Goal: Information Seeking & Learning: Learn about a topic

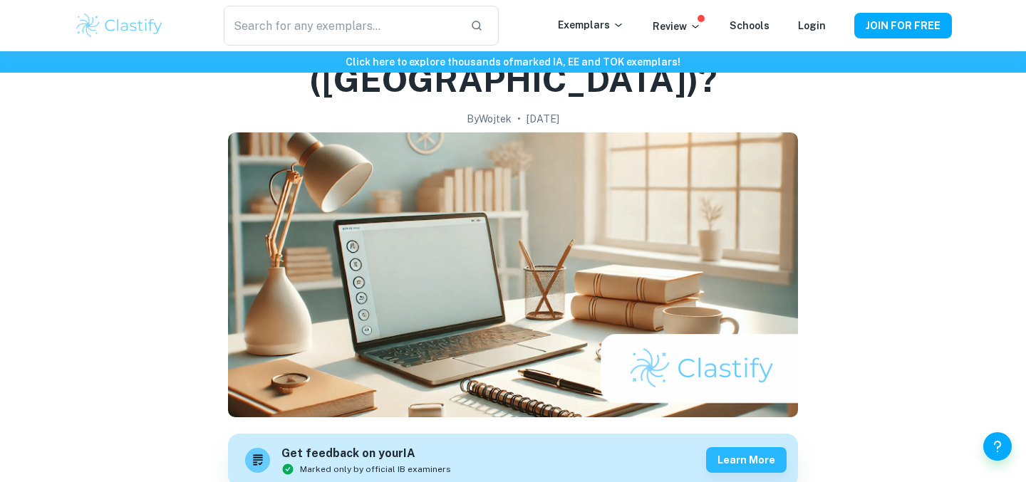
scroll to position [120, 0]
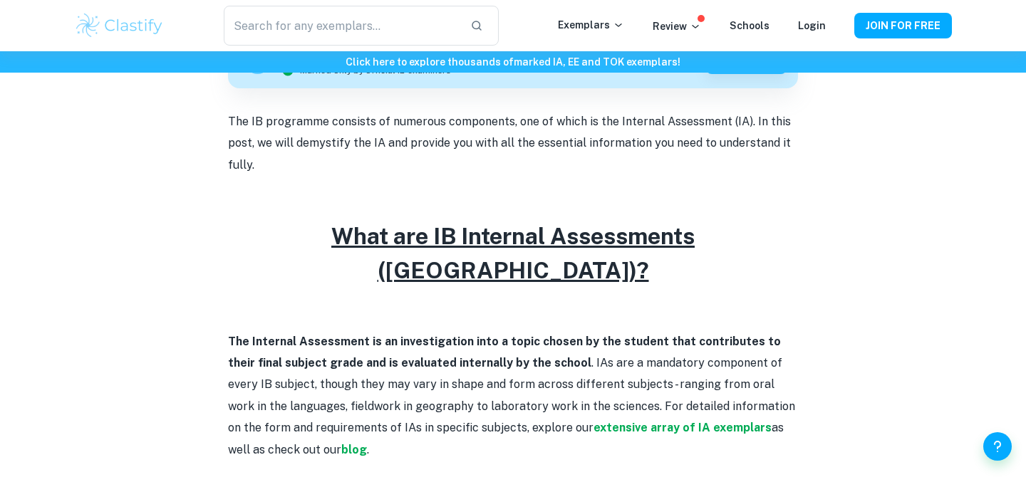
scroll to position [539, 0]
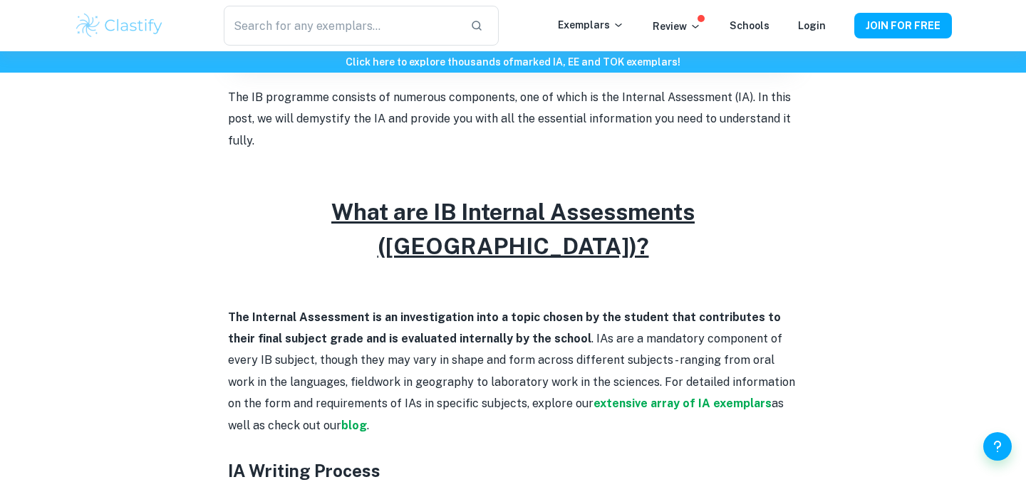
click at [428, 199] on u "What are IB Internal Assessments ([GEOGRAPHIC_DATA])?" at bounding box center [512, 229] width 363 height 61
click at [427, 199] on u "What are IB Internal Assessments ([GEOGRAPHIC_DATA])?" at bounding box center [512, 229] width 363 height 61
click at [382, 199] on u "What are IB Internal Assessments ([GEOGRAPHIC_DATA])?" at bounding box center [512, 229] width 363 height 61
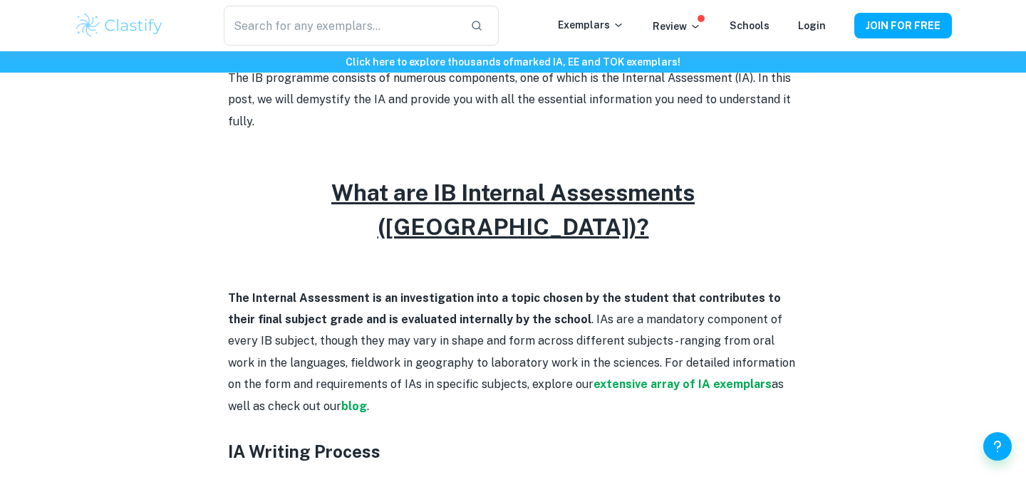
scroll to position [552, 0]
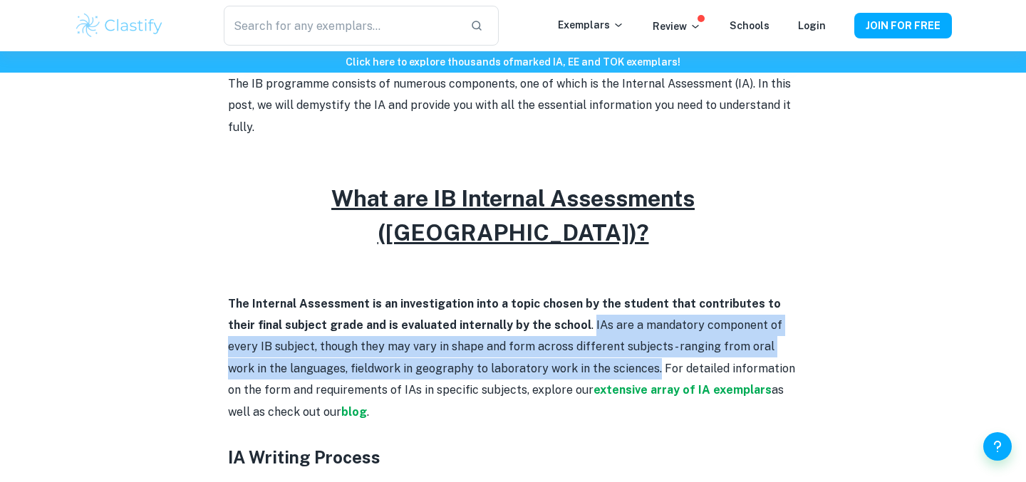
drag, startPoint x: 554, startPoint y: 249, endPoint x: 594, endPoint y: 294, distance: 60.6
click at [594, 294] on p "The Internal Assessment is an investigation into a topic chosen by the student …" at bounding box center [513, 359] width 570 height 130
copy p "IAs are a mandatory component of every IB subject, though they may vary in shap…"
click at [557, 294] on p "The Internal Assessment is an investigation into a topic chosen by the student …" at bounding box center [513, 359] width 570 height 130
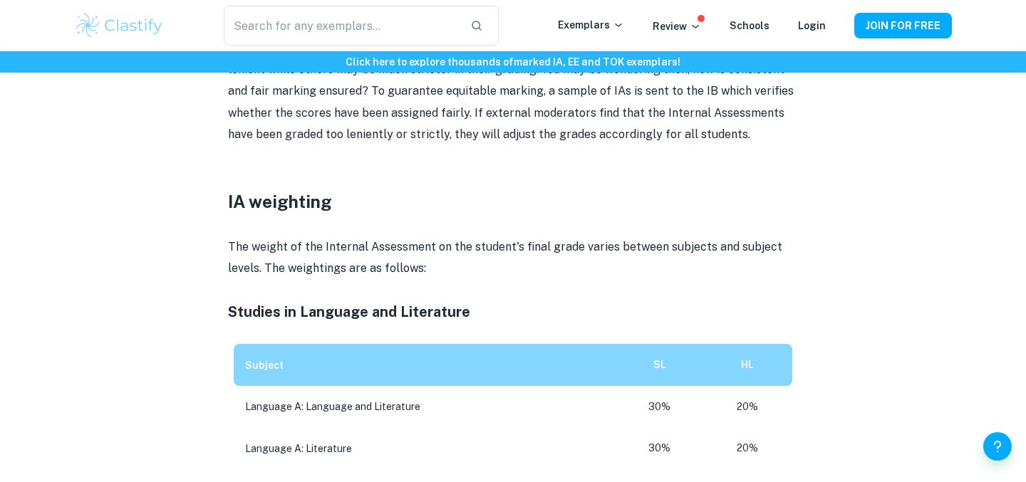
scroll to position [1582, 0]
click at [310, 302] on h4 "Studies in Language and Literature" at bounding box center [513, 312] width 570 height 21
click at [603, 323] on p at bounding box center [513, 333] width 570 height 21
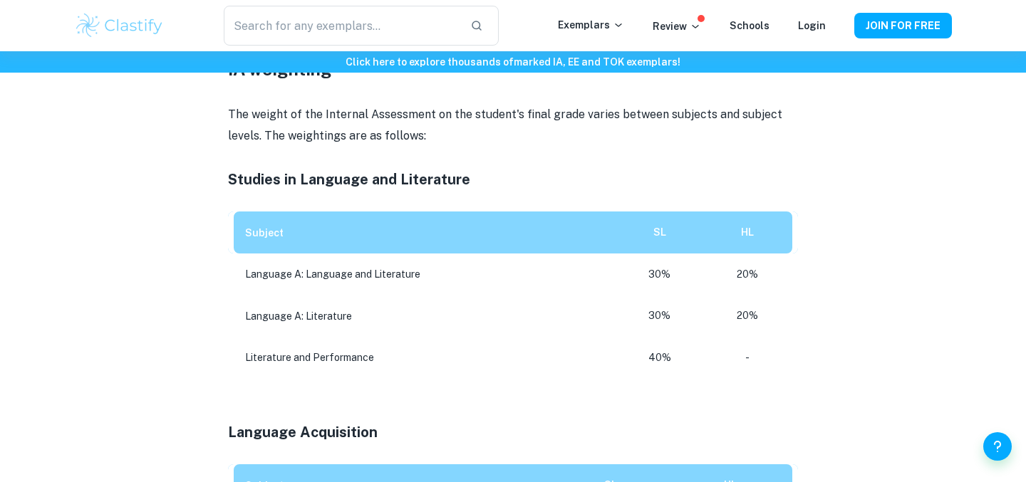
scroll to position [1706, 0]
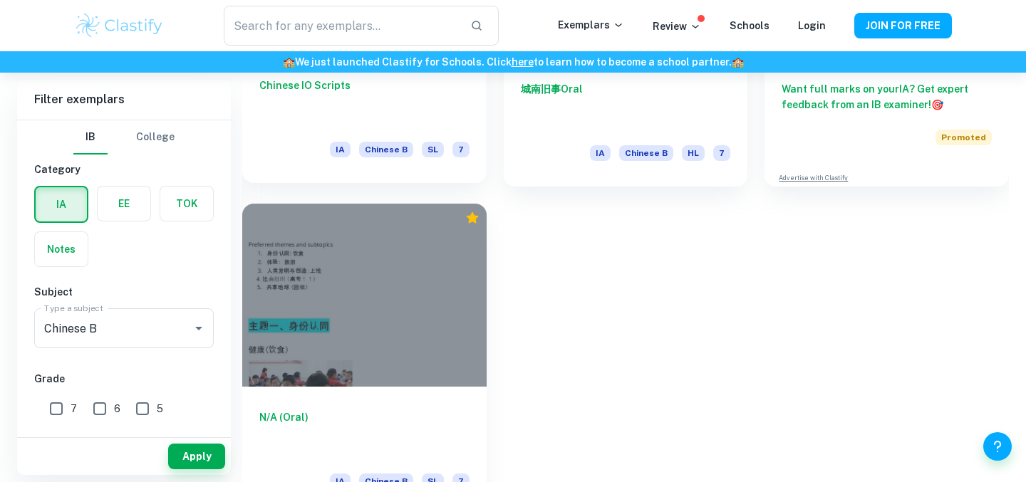
scroll to position [568, 0]
